Goal: Ask a question

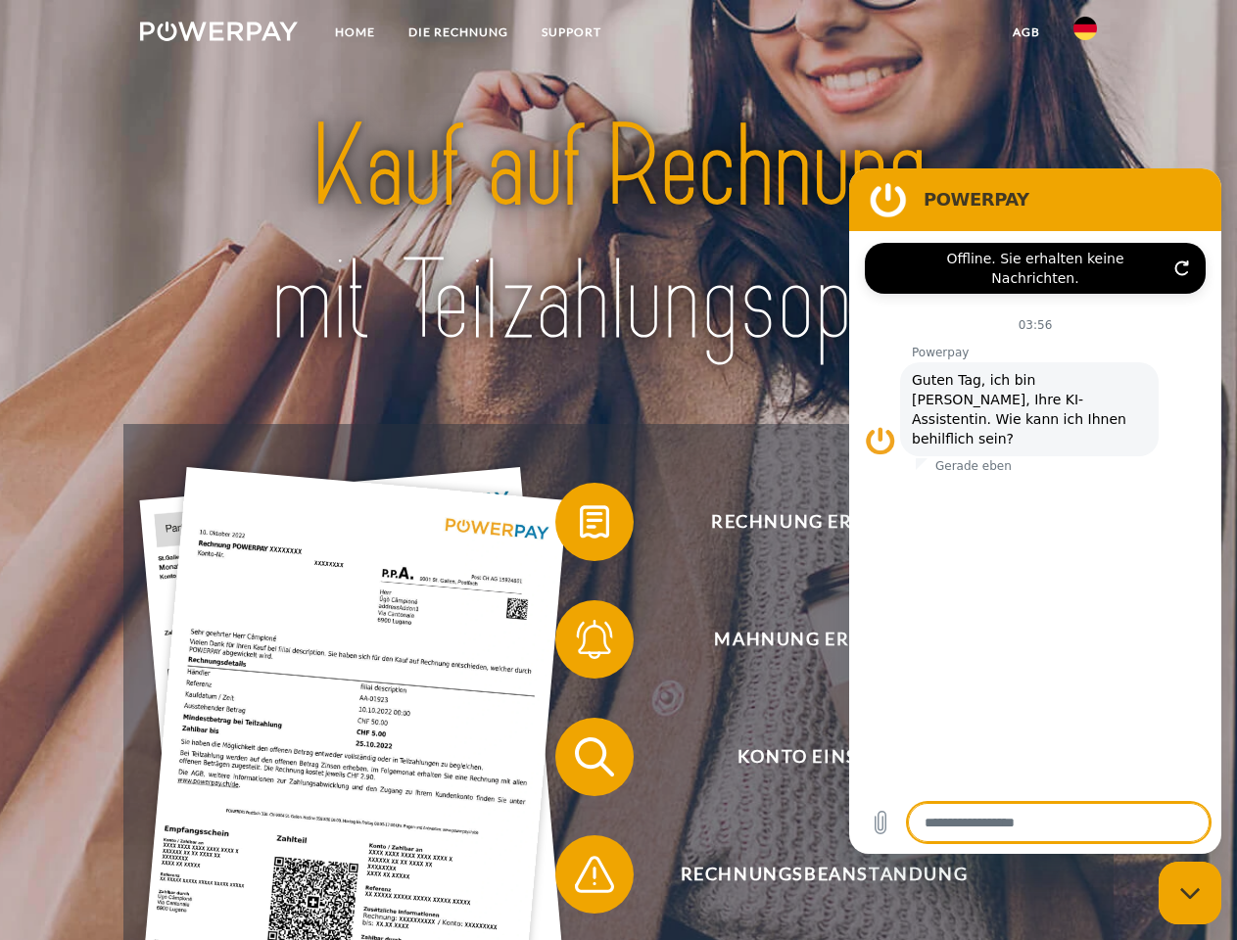
click at [218, 34] on img at bounding box center [219, 32] width 158 height 20
click at [1085, 34] on img at bounding box center [1085, 29] width 24 height 24
click at [1025, 32] on link "agb" at bounding box center [1026, 32] width 61 height 35
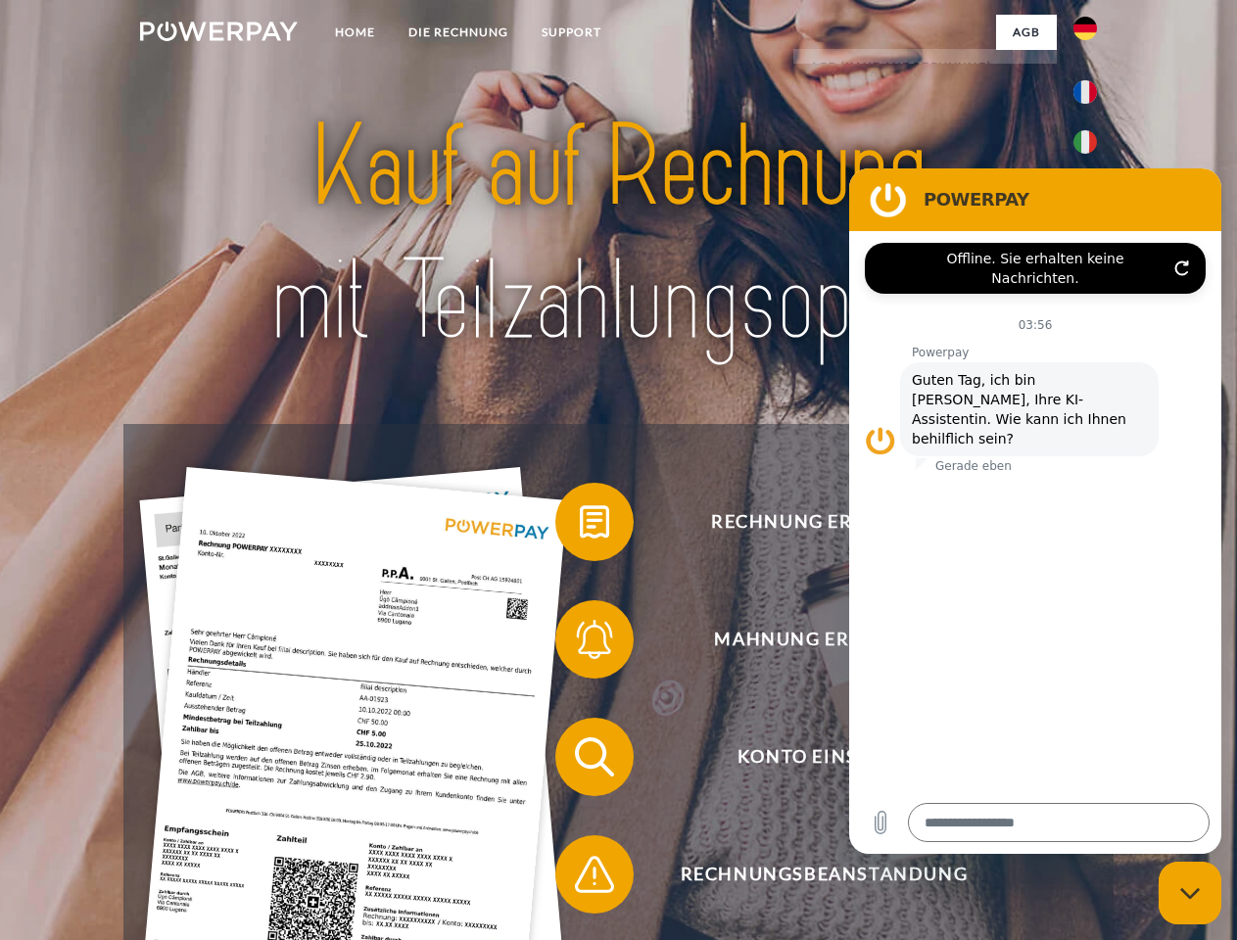
click at [580, 526] on span at bounding box center [565, 522] width 98 height 98
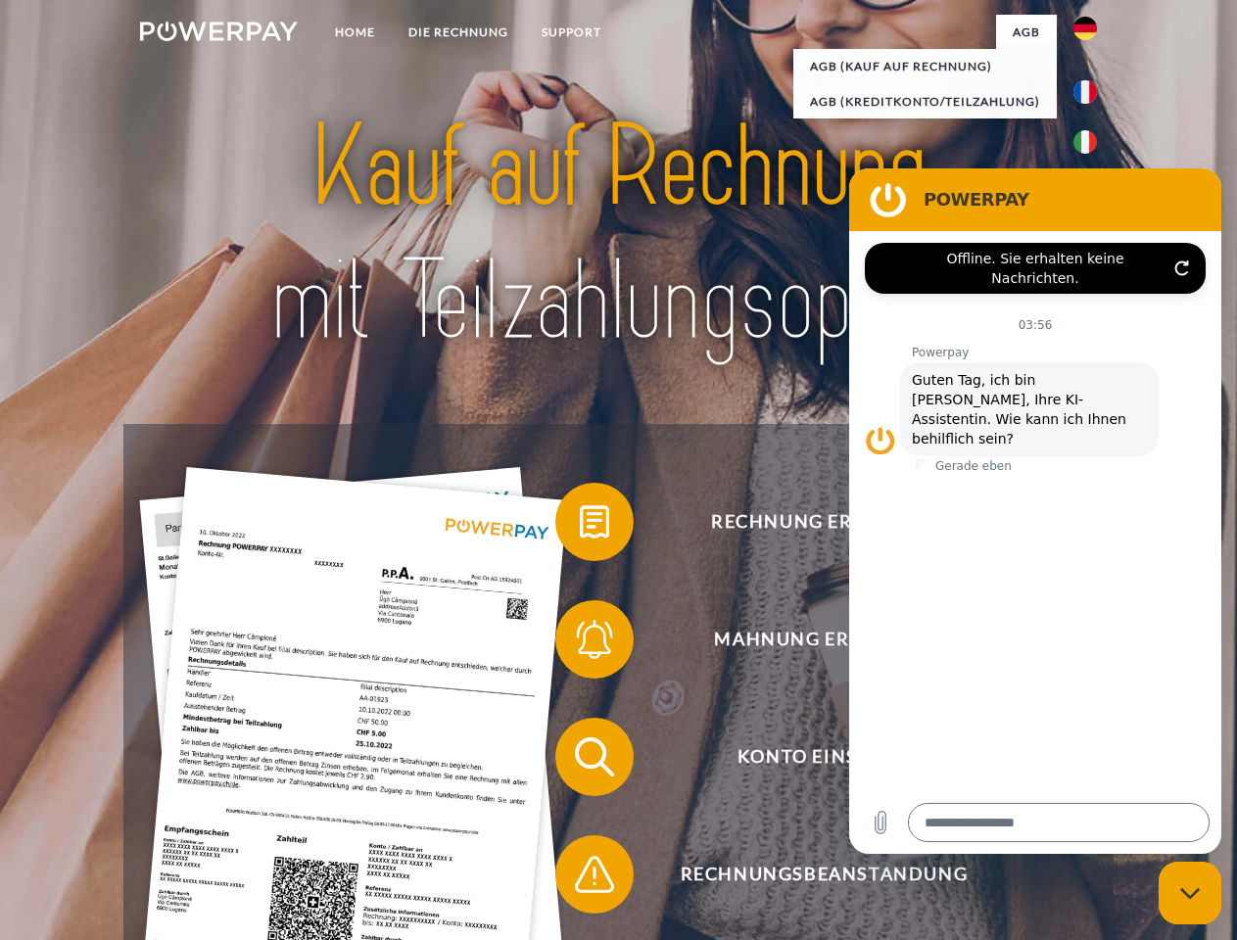
click at [580, 643] on span at bounding box center [565, 639] width 98 height 98
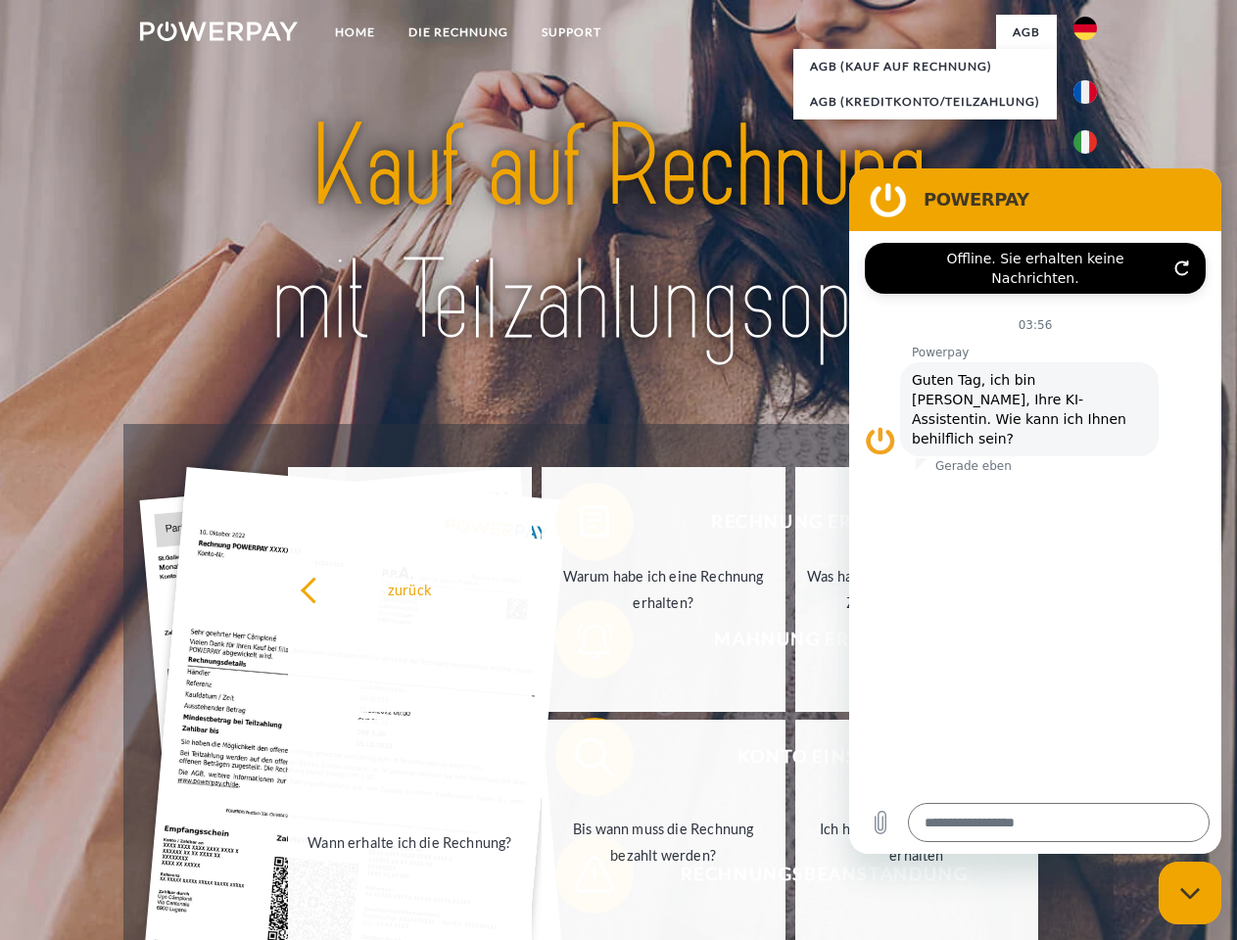
click at [580, 761] on link "Bis wann muss die Rechnung bezahlt werden?" at bounding box center [664, 842] width 244 height 245
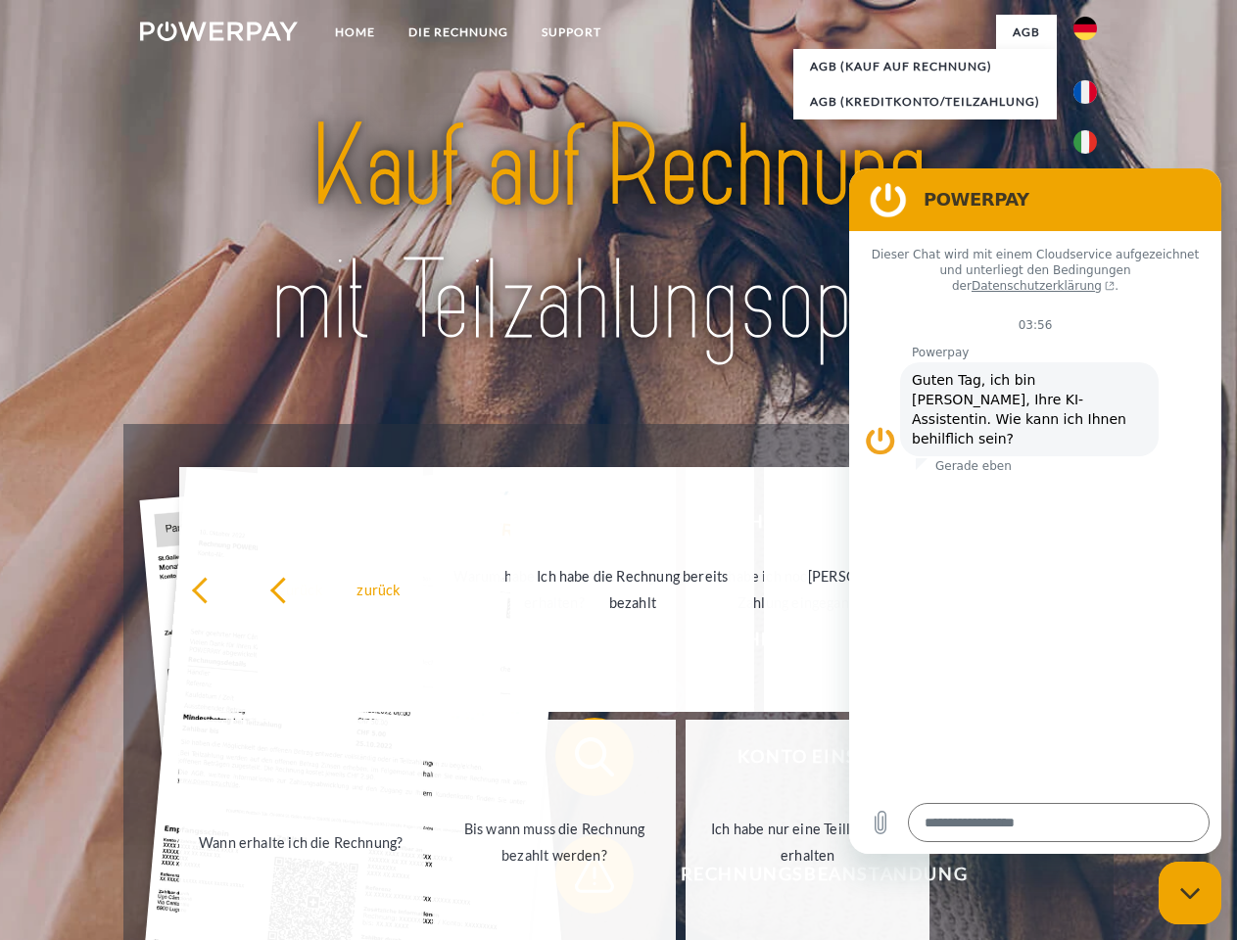
click at [580, 878] on span at bounding box center [565, 874] width 98 height 98
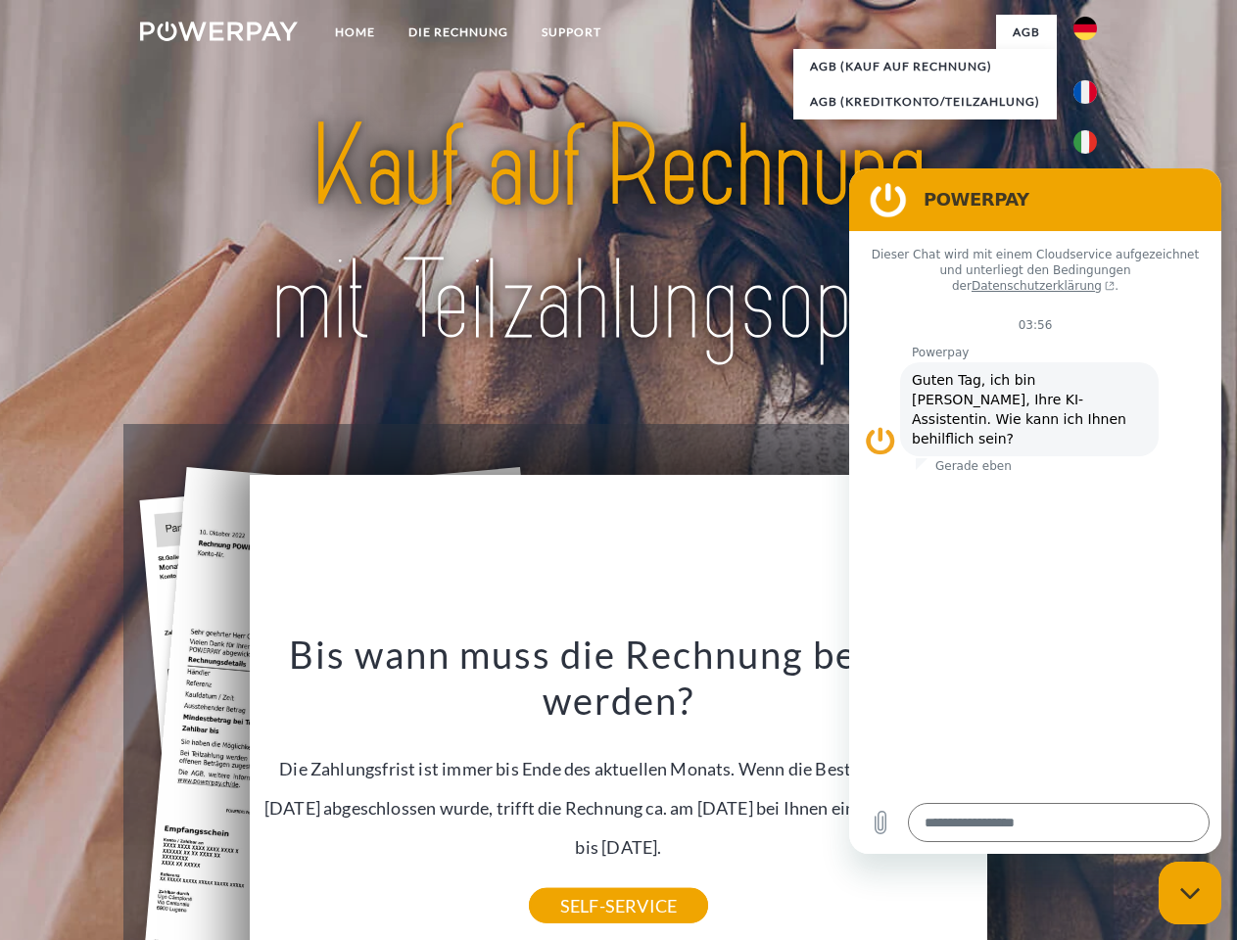
click at [1190, 893] on icon "Messaging-Fenster schließen" at bounding box center [1190, 893] width 21 height 13
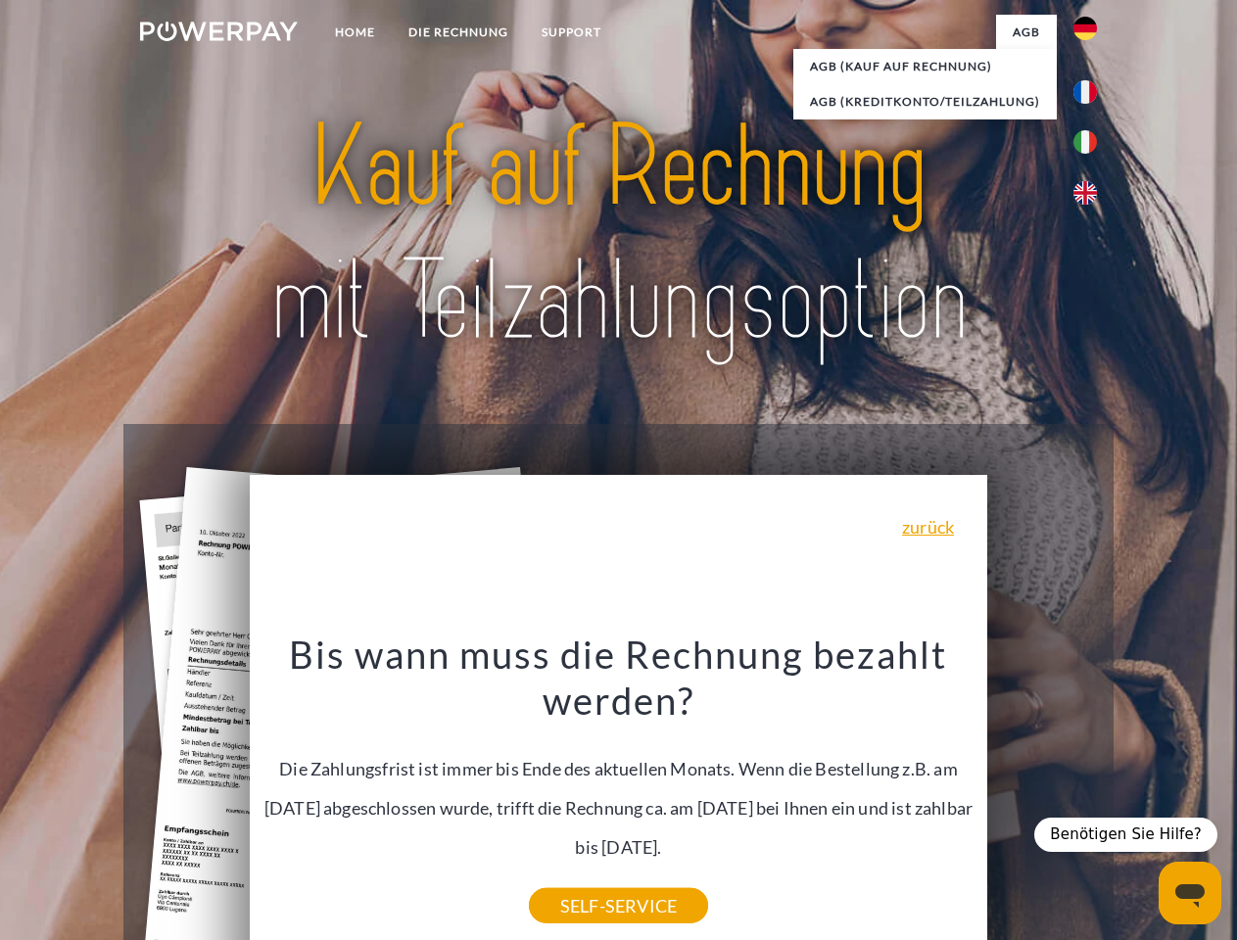
type textarea "*"
